Goal: Transaction & Acquisition: Purchase product/service

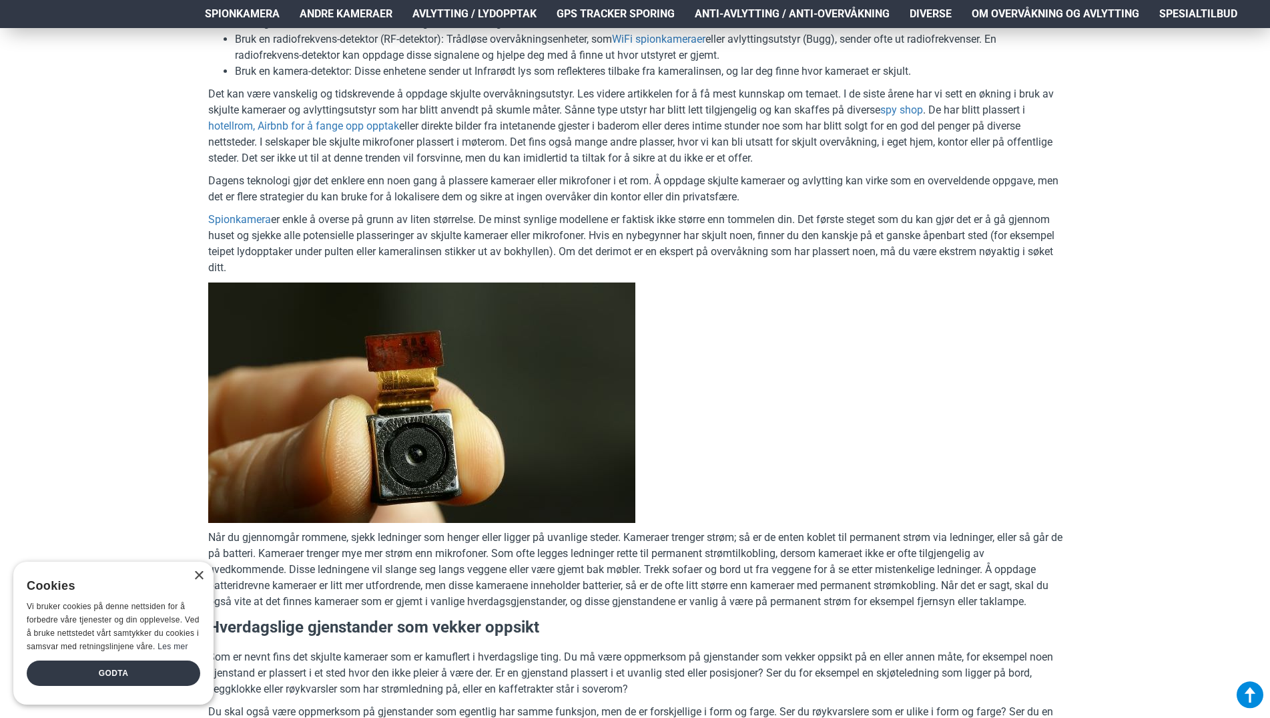
scroll to position [1021, 0]
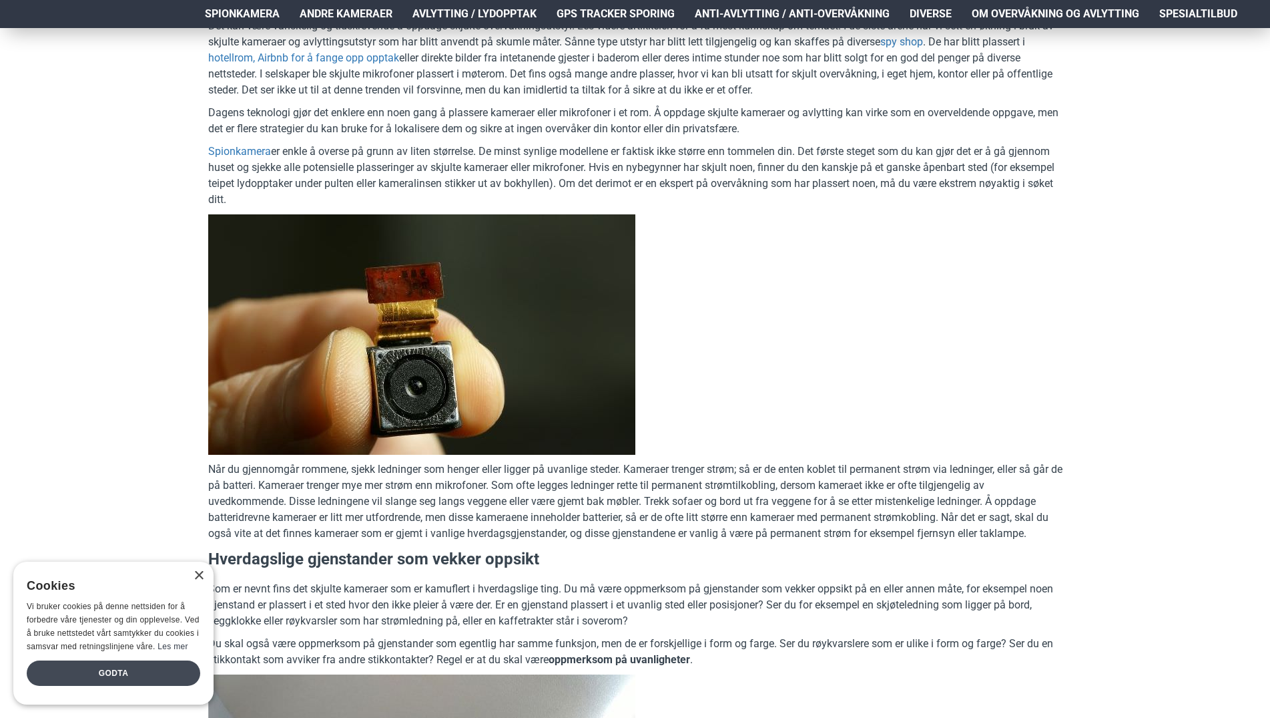
click at [123, 673] on div "Godta" at bounding box center [114, 672] width 174 height 25
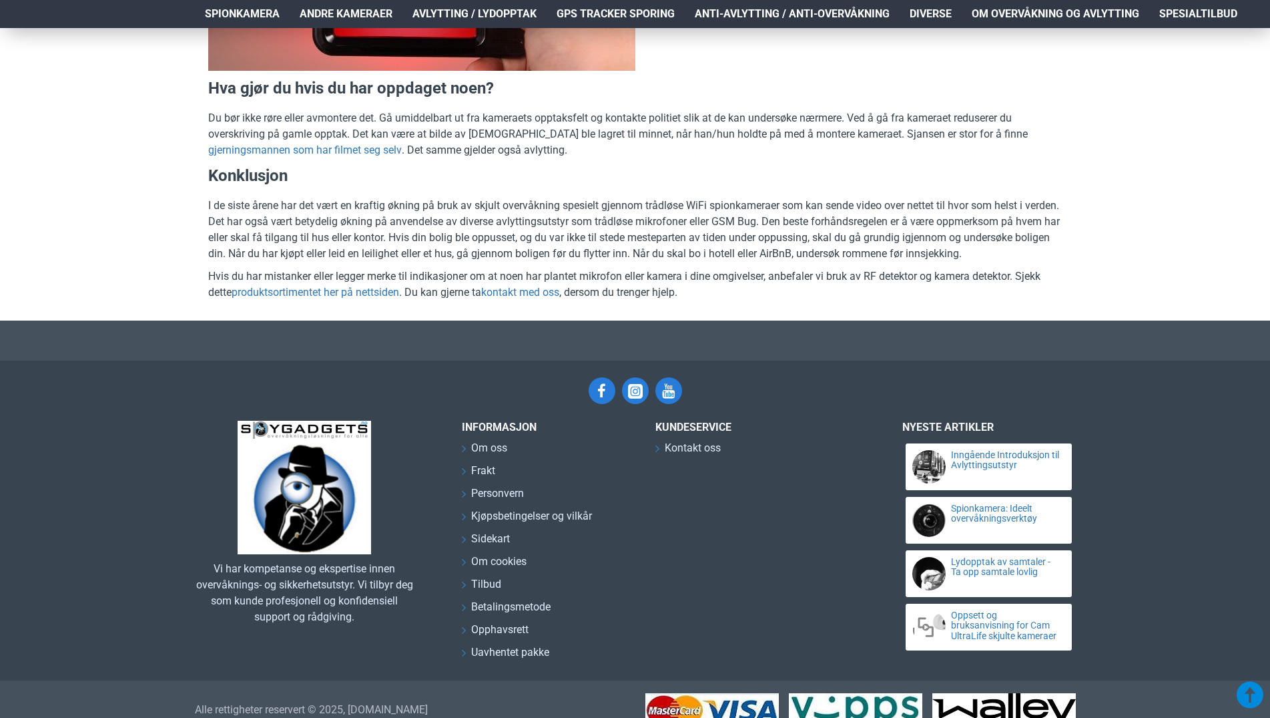
scroll to position [6265, 0]
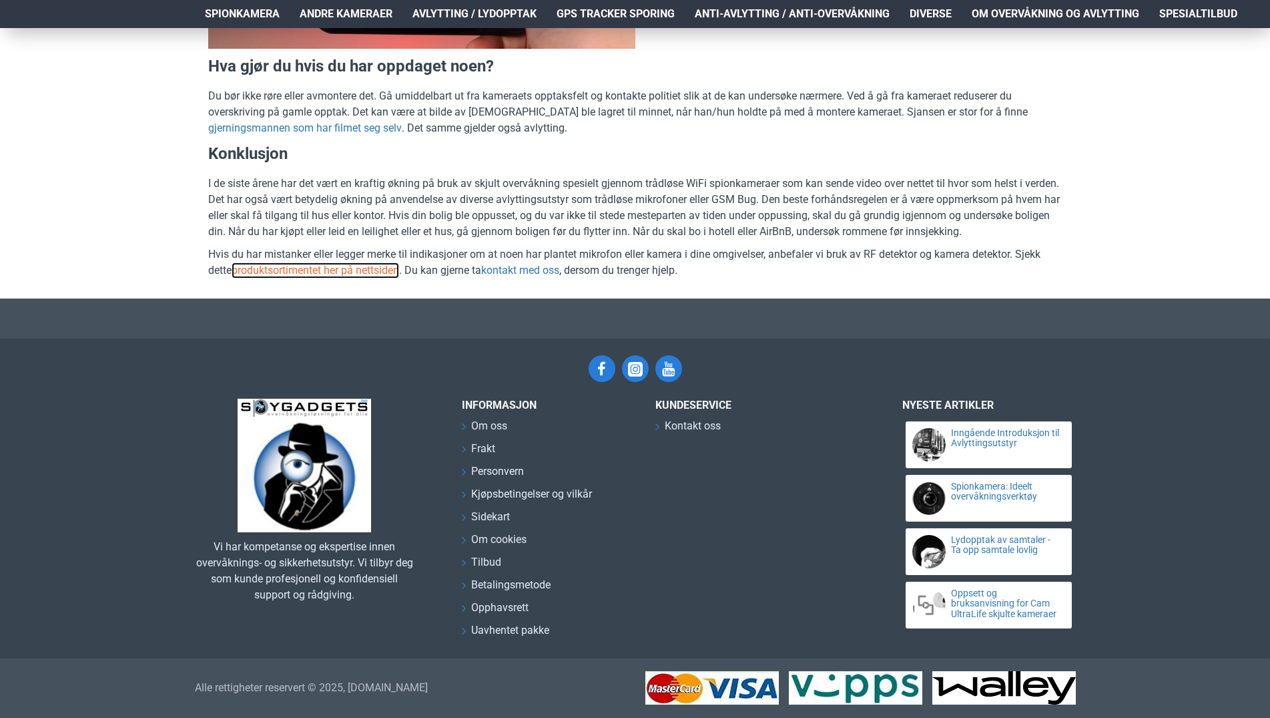
click at [318, 278] on link "produktsortimentet her på nettsiden" at bounding box center [316, 270] width 168 height 16
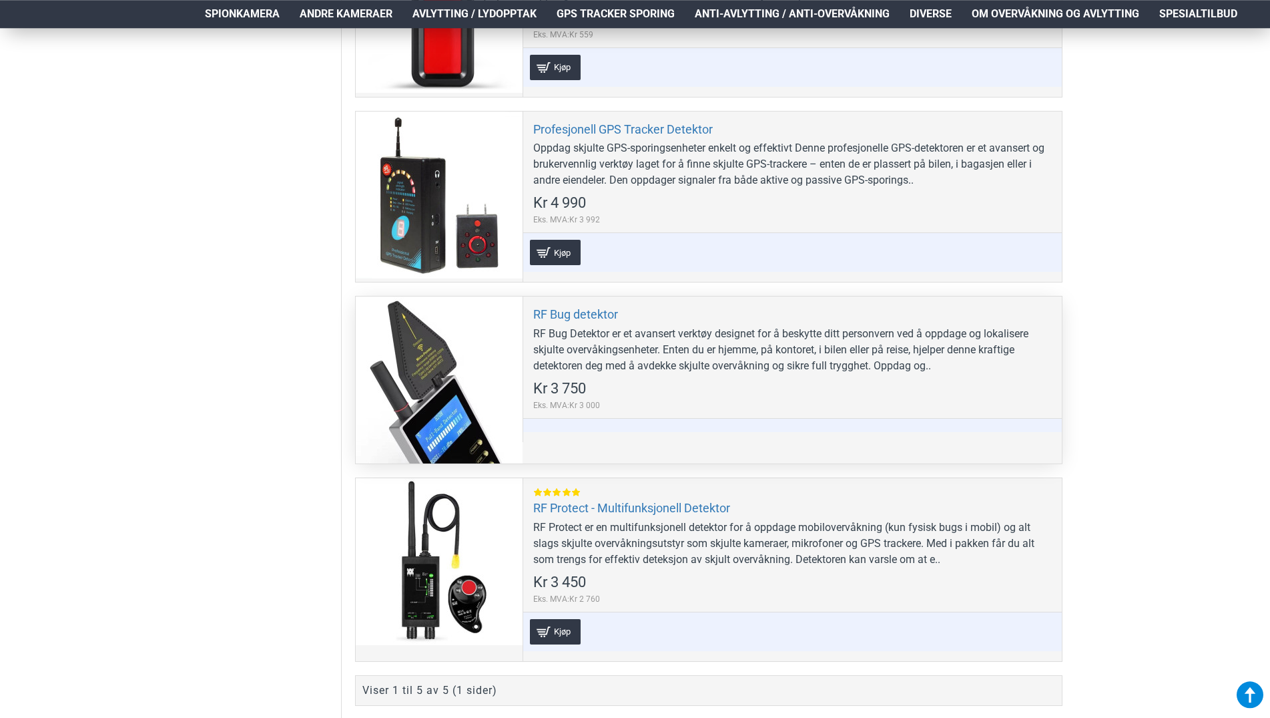
scroll to position [613, 0]
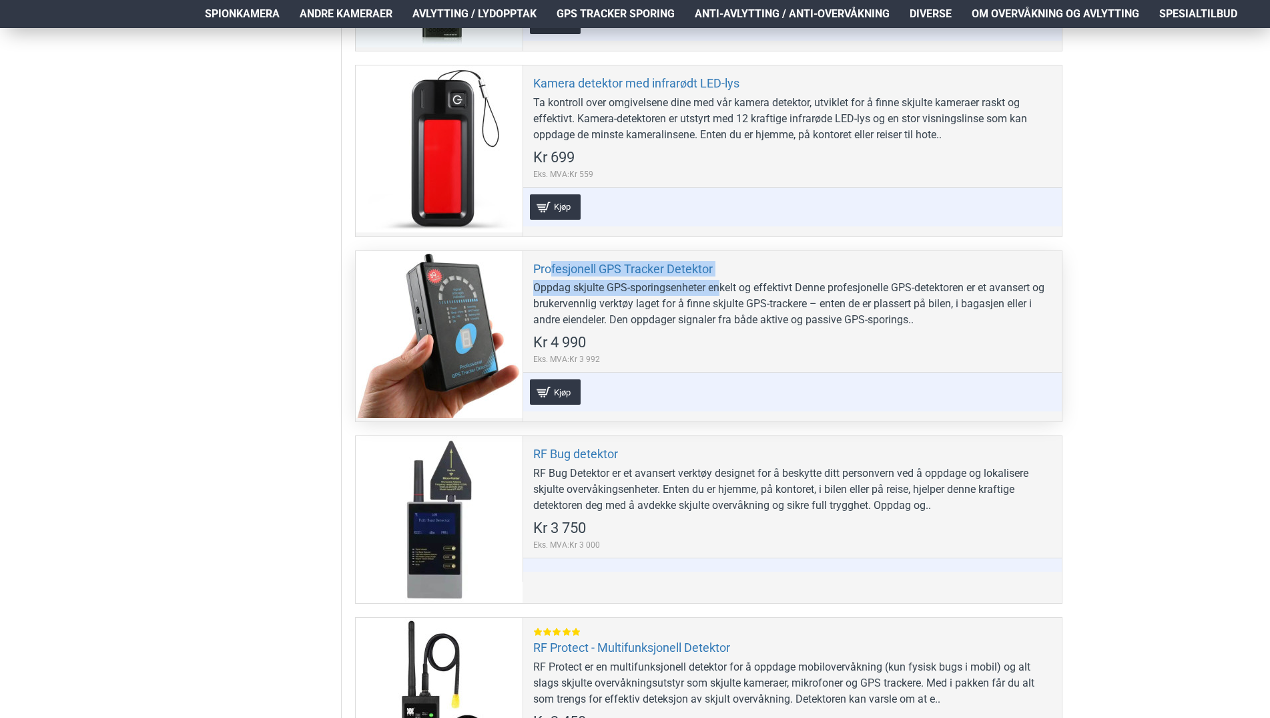
drag, startPoint x: 720, startPoint y: 268, endPoint x: 577, endPoint y: 260, distance: 143.7
click at [551, 260] on div "Profesjonell GPS Tracker Detektor Oppdag skjulte GPS-sporingsenheter enkelt og …" at bounding box center [792, 336] width 539 height 170
click at [745, 268] on div "Profesjonell GPS Tracker Detektor Oppdag skjulte GPS-sporingsenheter enkelt og …" at bounding box center [792, 336] width 539 height 170
drag, startPoint x: 721, startPoint y: 270, endPoint x: 676, endPoint y: 268, distance: 44.8
click at [664, 267] on div "Profesjonell GPS Tracker Detektor Oppdag skjulte GPS-sporingsenheter enkelt og …" at bounding box center [792, 336] width 539 height 170
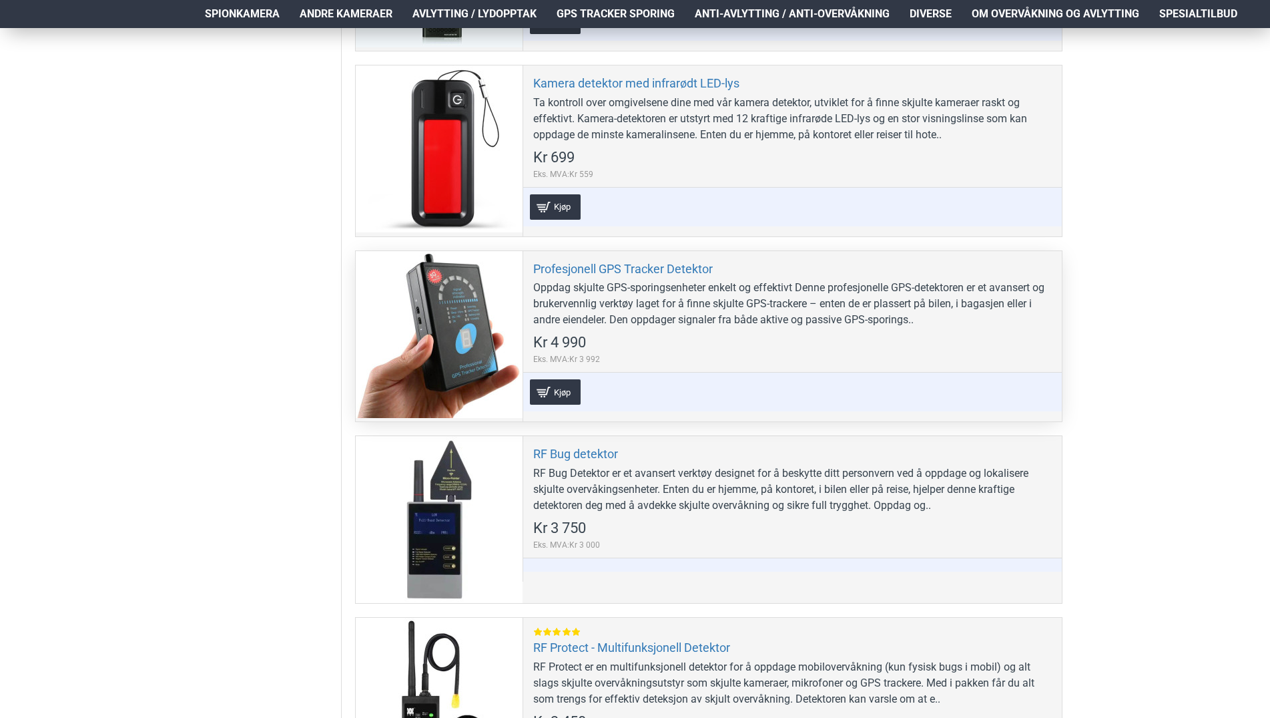
click at [757, 270] on div "Profesjonell GPS Tracker Detektor Oppdag skjulte GPS-sporingsenheter enkelt og …" at bounding box center [792, 336] width 539 height 170
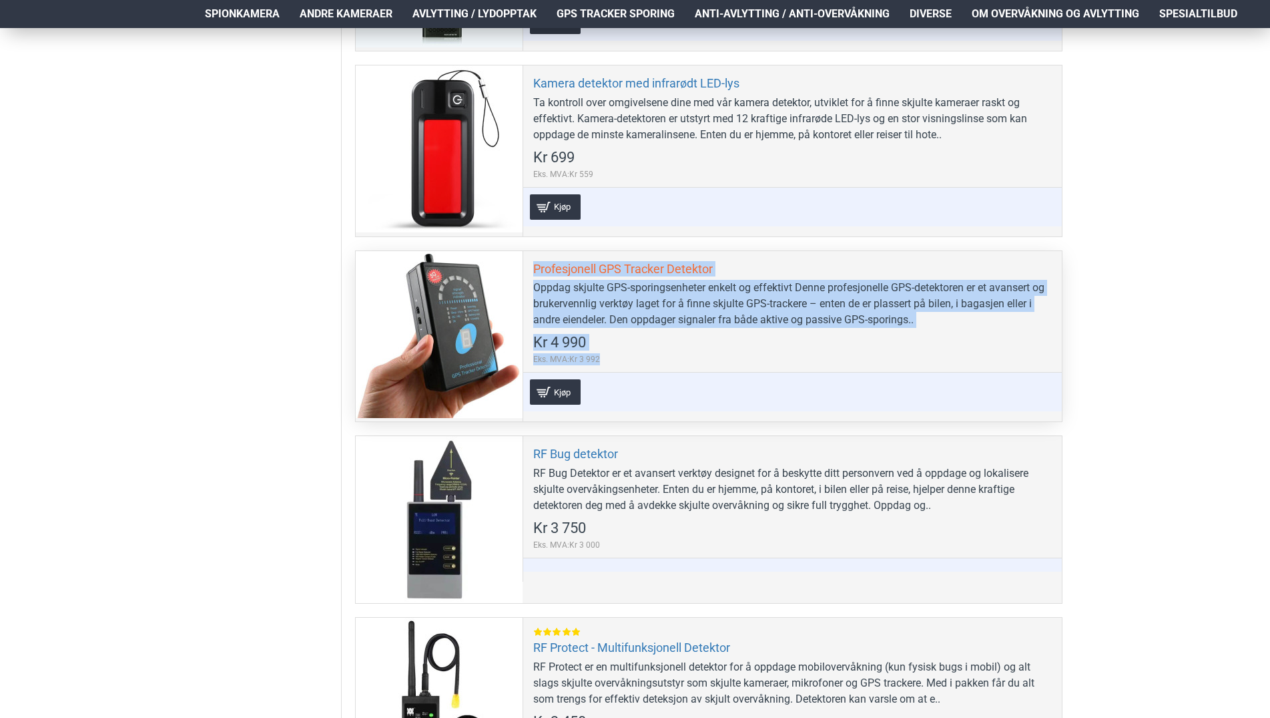
click at [535, 266] on div "Profesjonell GPS Tracker Detektor Oppdag skjulte GPS-sporingsenheter enkelt og …" at bounding box center [792, 336] width 539 height 170
click at [775, 258] on div "Profesjonell GPS Tracker Detektor Oppdag skjulte GPS-sporingsenheter enkelt og …" at bounding box center [792, 336] width 539 height 170
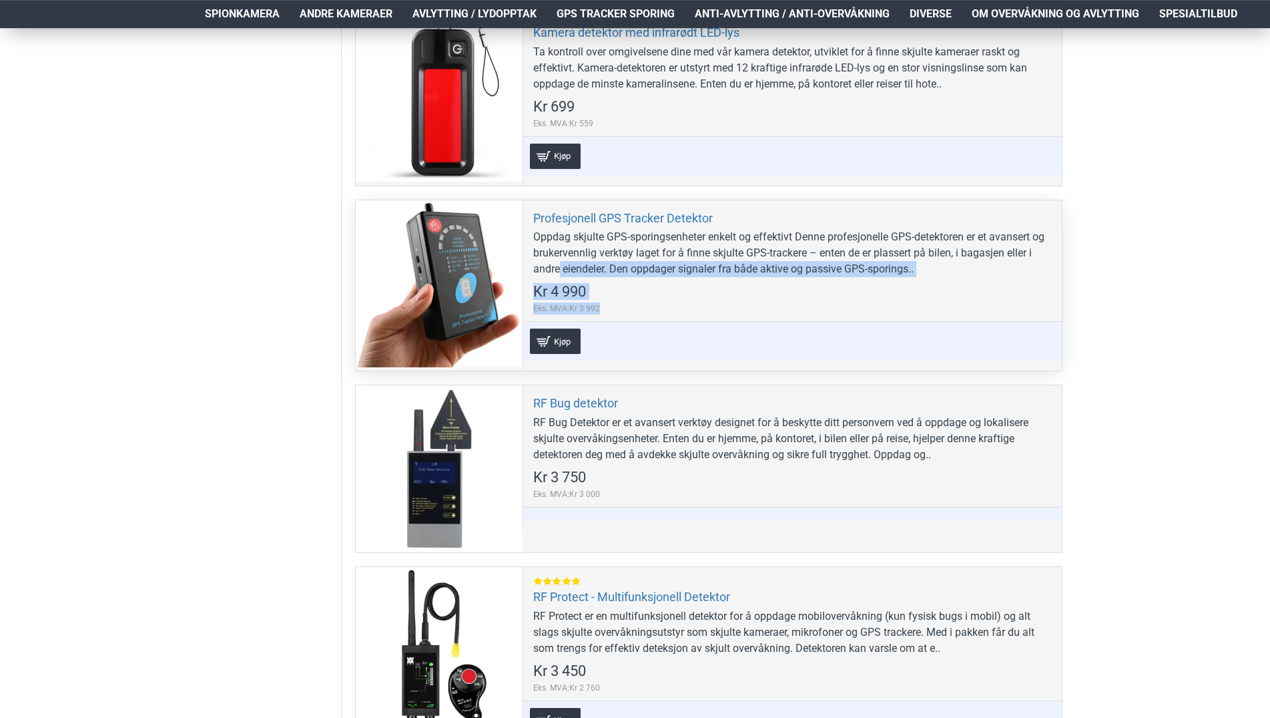
scroll to position [681, 0]
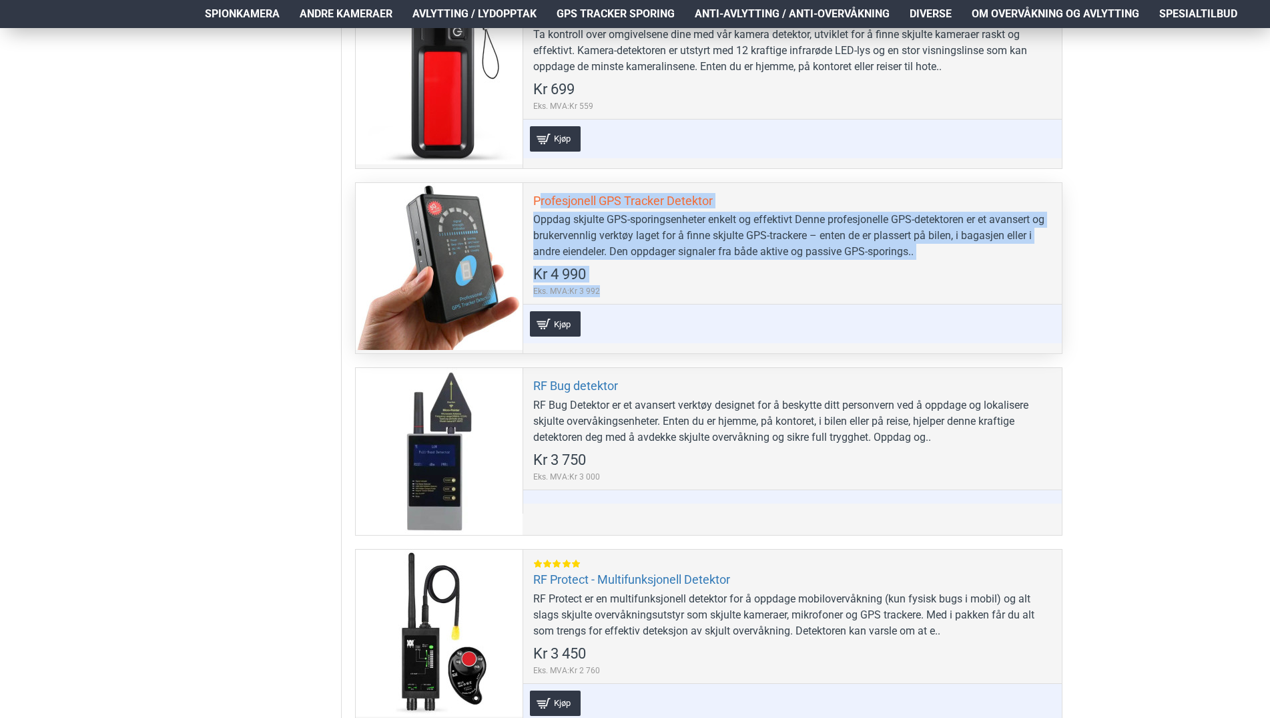
drag, startPoint x: 533, startPoint y: 269, endPoint x: 539, endPoint y: 198, distance: 71.7
click at [539, 198] on div "Profesjonell GPS Tracker Detektor Oppdag skjulte GPS-sporingsenheter enkelt og …" at bounding box center [792, 268] width 539 height 170
click at [539, 198] on link "Profesjonell GPS Tracker Detektor" at bounding box center [623, 200] width 180 height 15
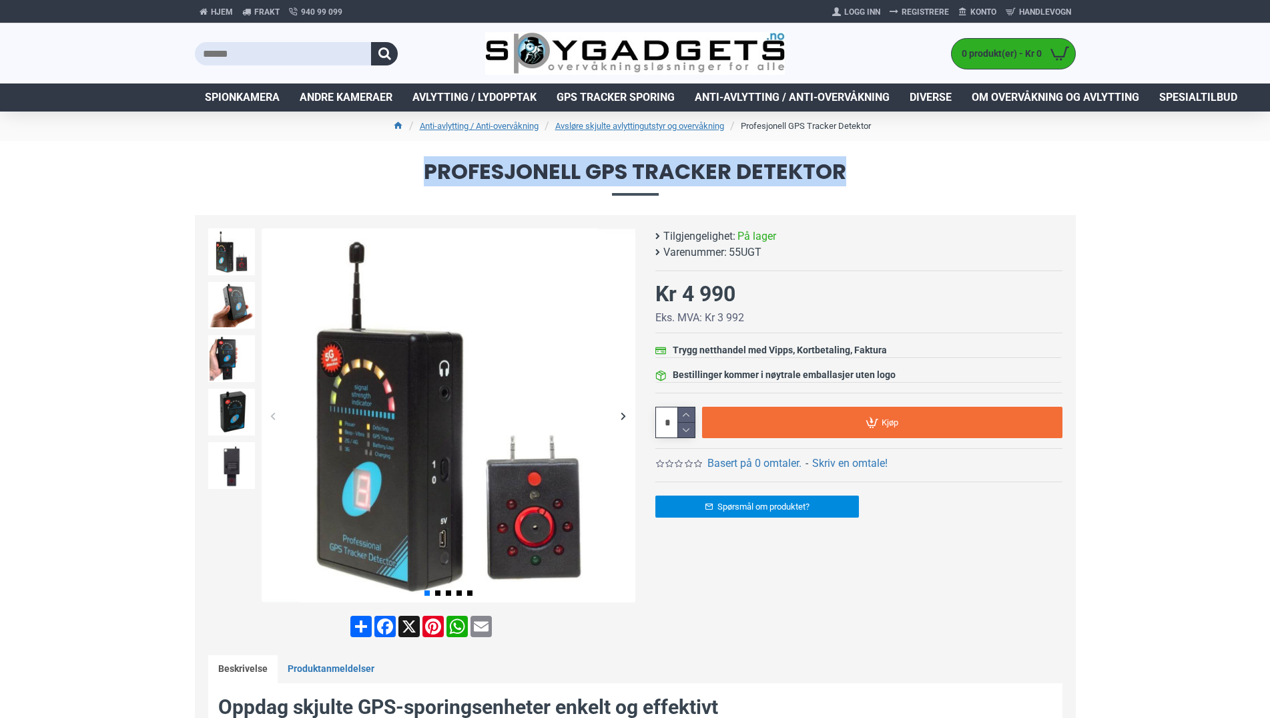
drag, startPoint x: 850, startPoint y: 168, endPoint x: 415, endPoint y: 165, distance: 434.6
click at [415, 165] on span "Profesjonell GPS Tracker Detektor" at bounding box center [635, 178] width 881 height 34
copy span "Profesjonell GPS Tracker Detektor"
